Goal: Communication & Community: Share content

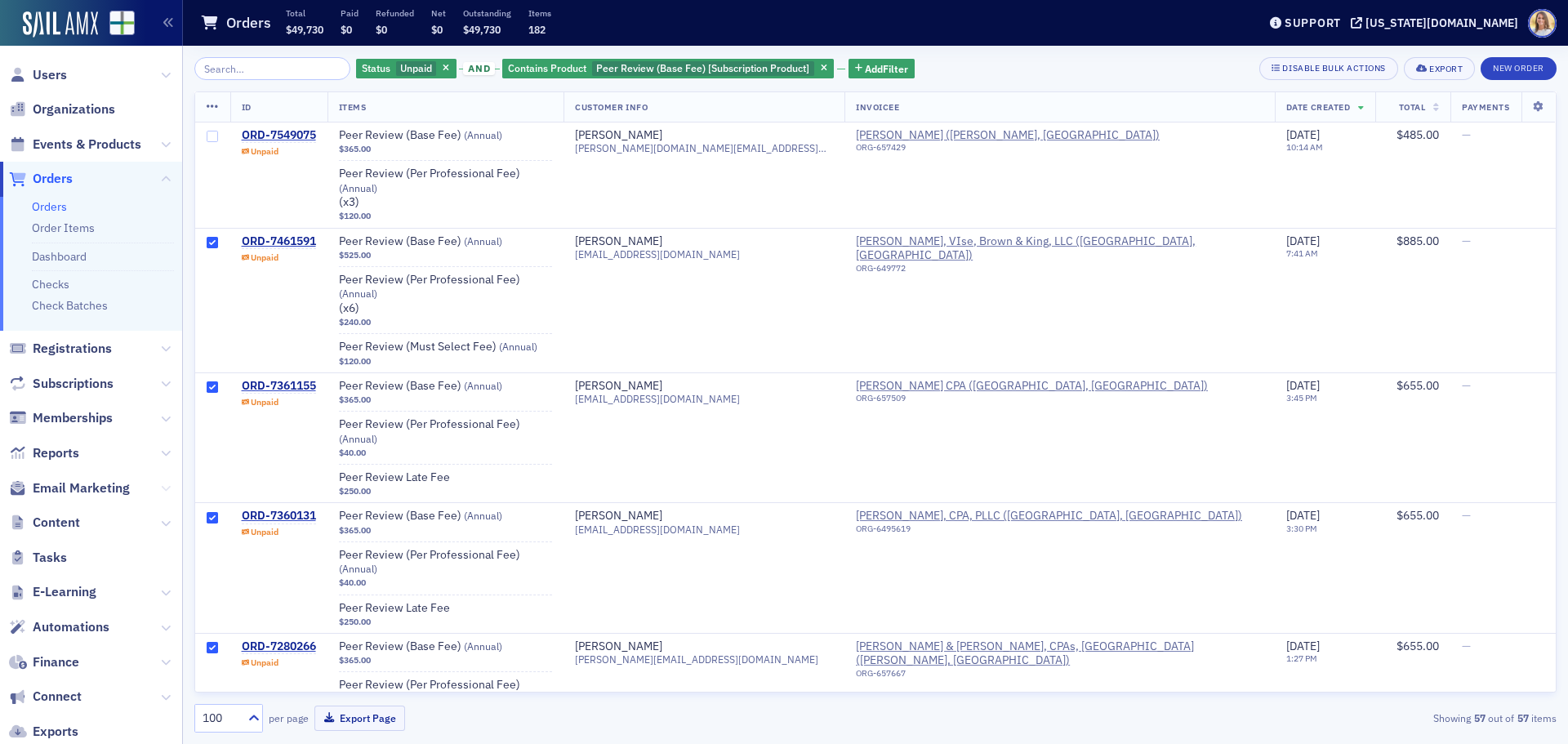
click at [161, 492] on icon at bounding box center [165, 488] width 9 height 9
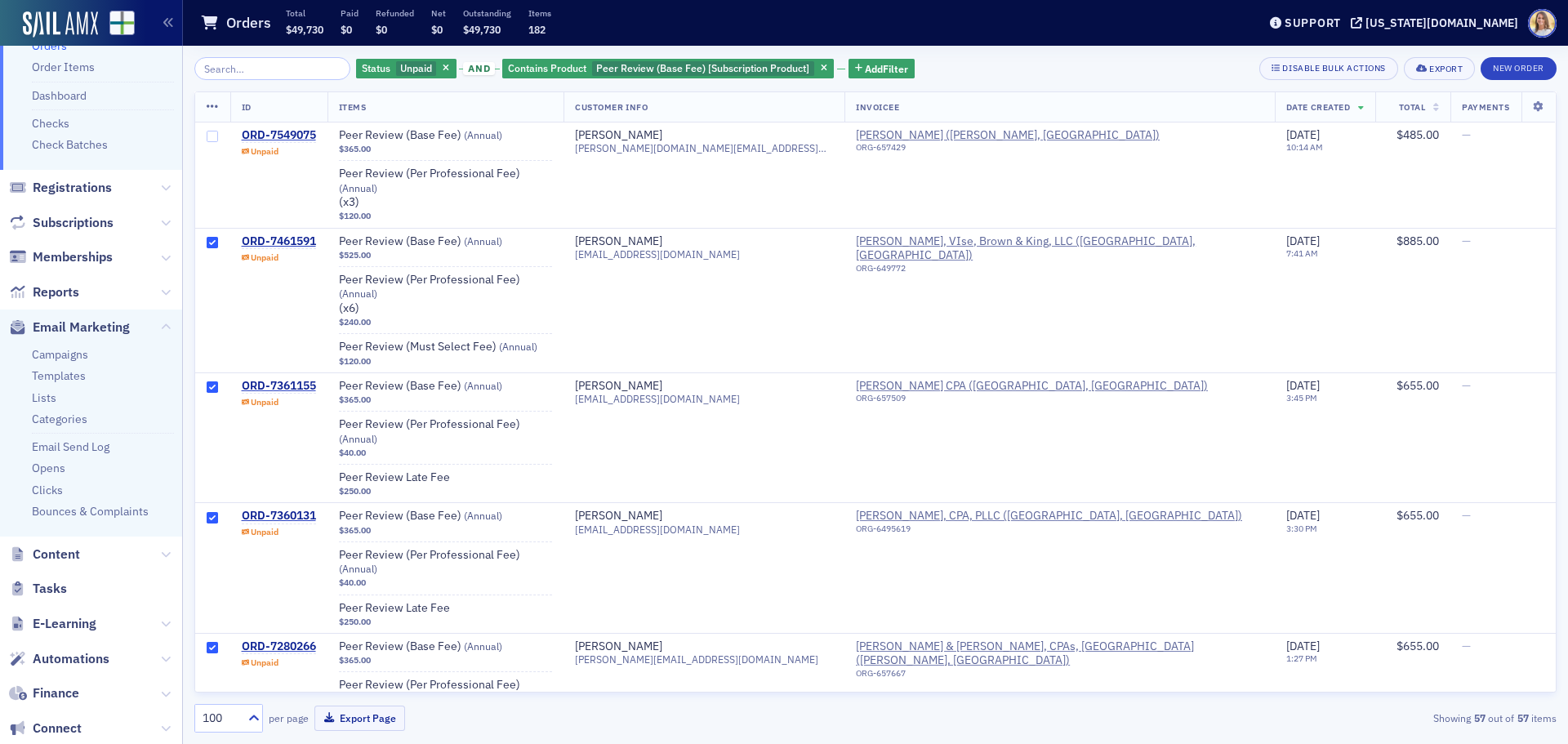
scroll to position [162, 0]
click at [78, 351] on link "Campaigns" at bounding box center [60, 354] width 56 height 15
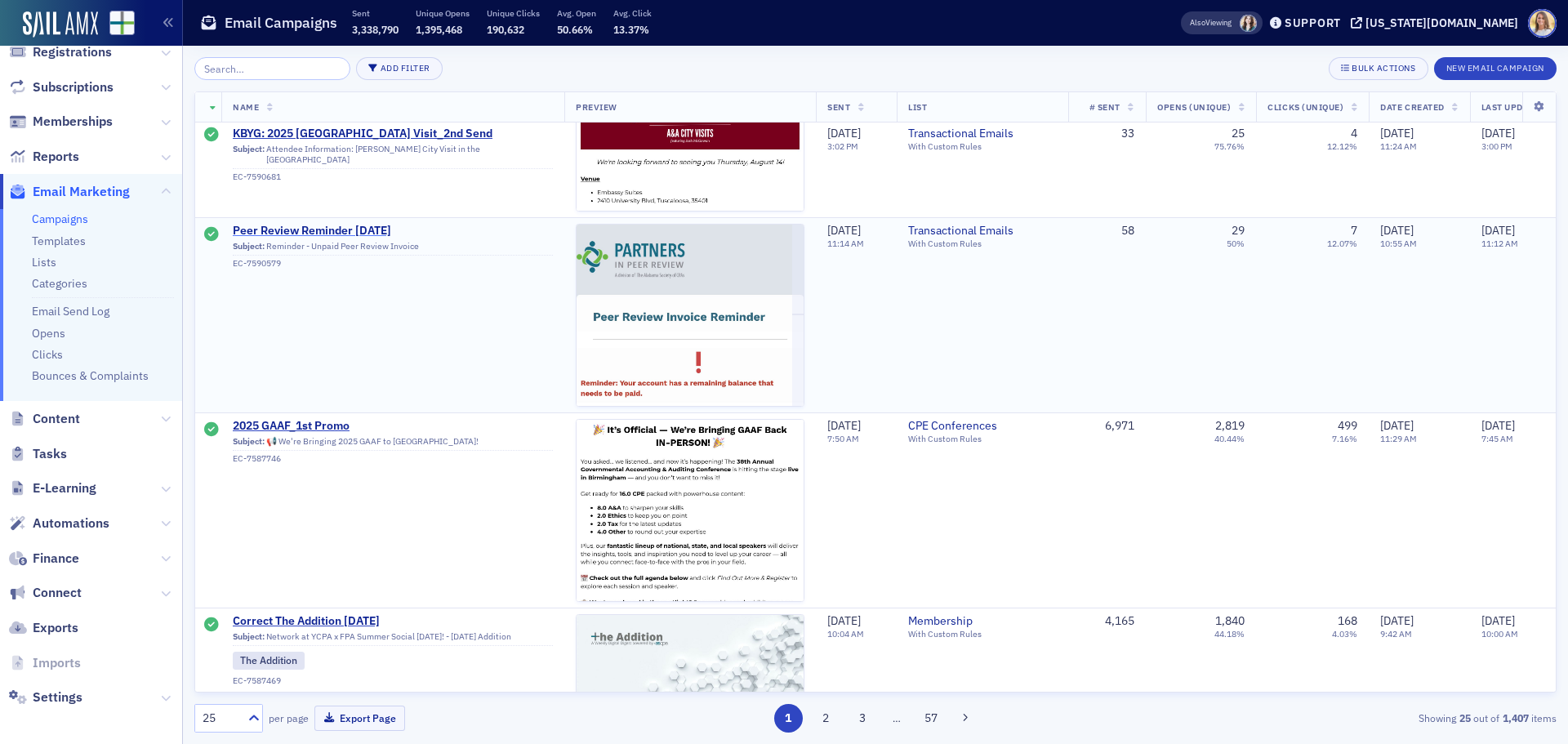
scroll to position [2696, 0]
click at [335, 230] on span "Peer Review Reminder [DATE]" at bounding box center [392, 231] width 321 height 15
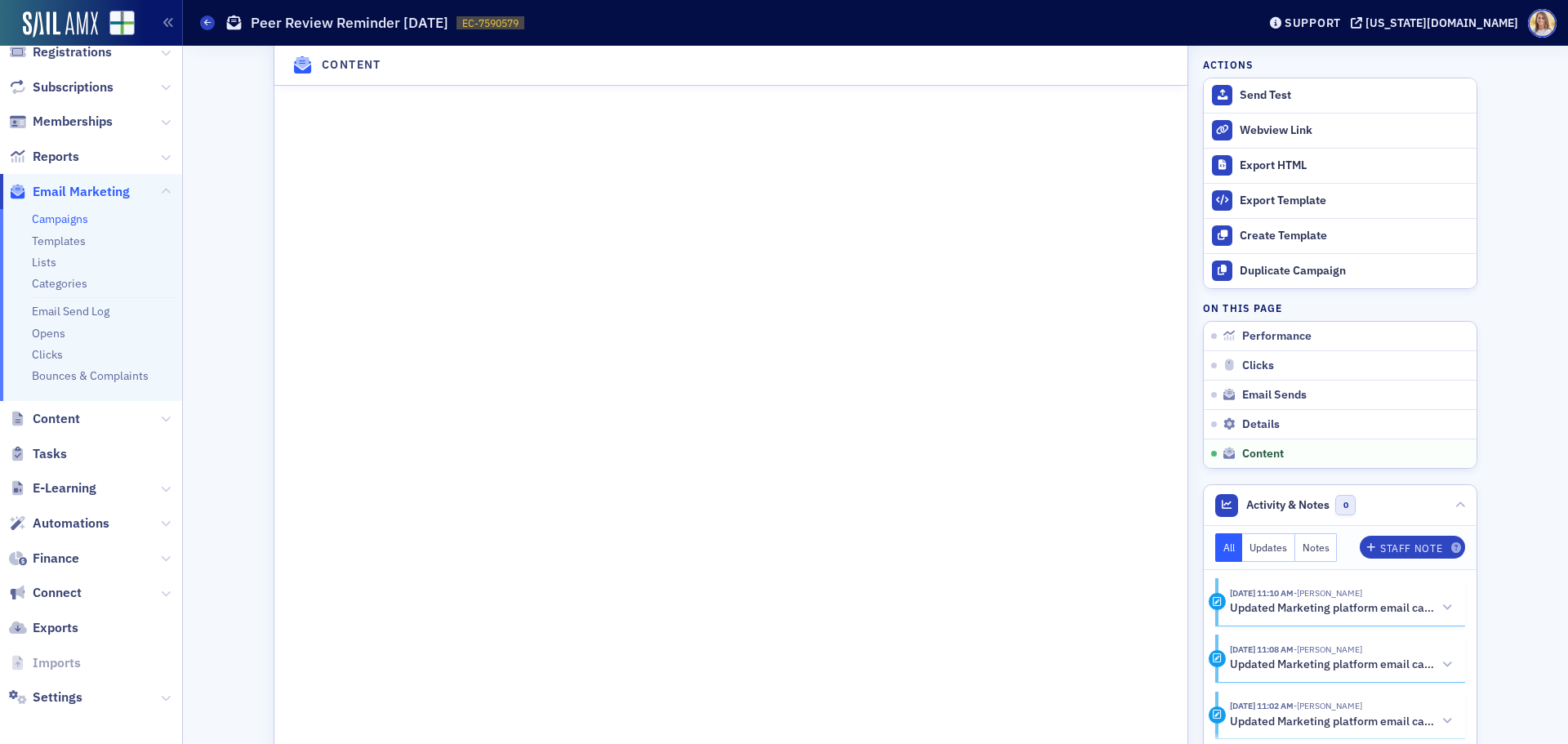
scroll to position [2281, 0]
